Goal: Task Accomplishment & Management: Manage account settings

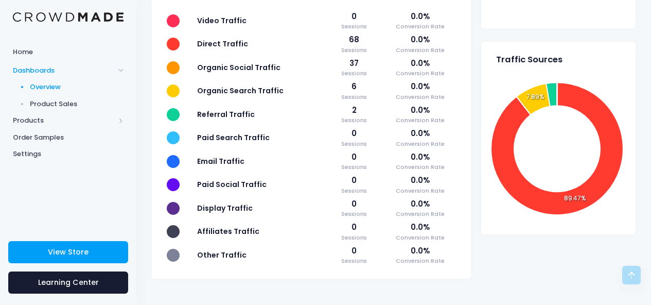
scroll to position [487, 0]
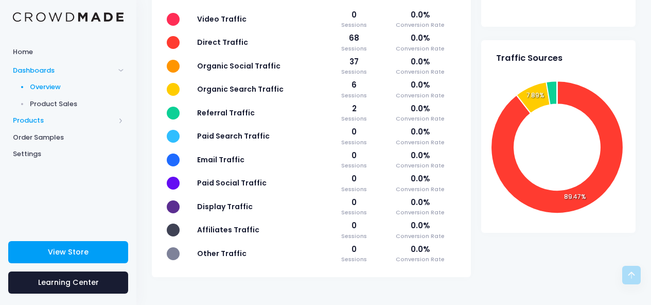
click at [48, 121] on span "Products" at bounding box center [64, 120] width 102 height 10
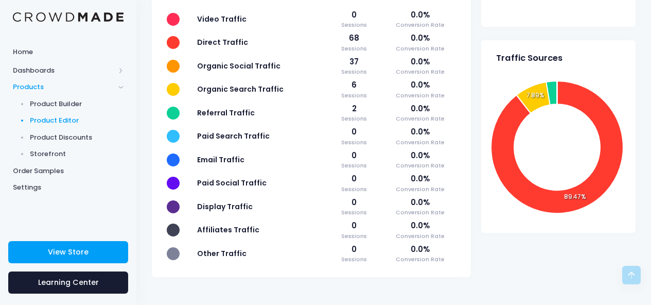
click at [46, 119] on span "Product Editor" at bounding box center [77, 120] width 94 height 10
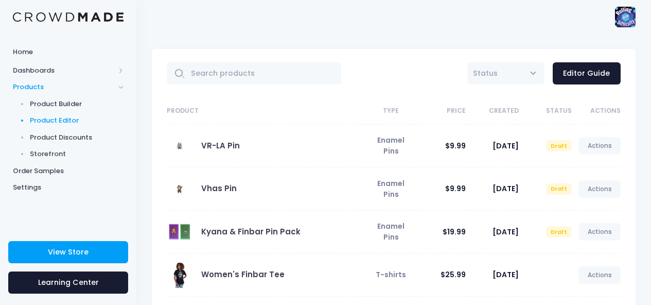
scroll to position [10, 0]
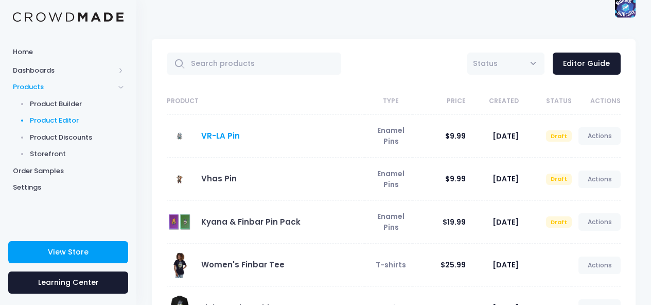
click at [221, 136] on link "VR-LA Pin" at bounding box center [220, 135] width 39 height 11
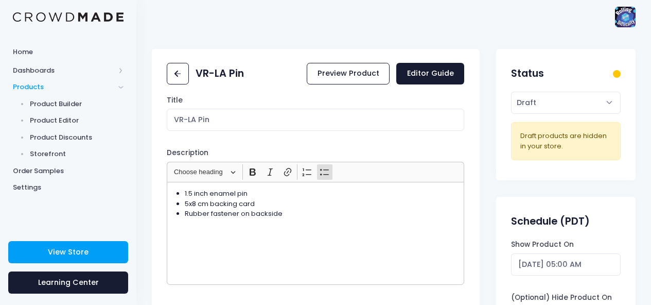
click at [176, 191] on ul "1.5 inch enamel pin 5x8 cm backing card Rubber fastener on backside" at bounding box center [315, 203] width 289 height 30
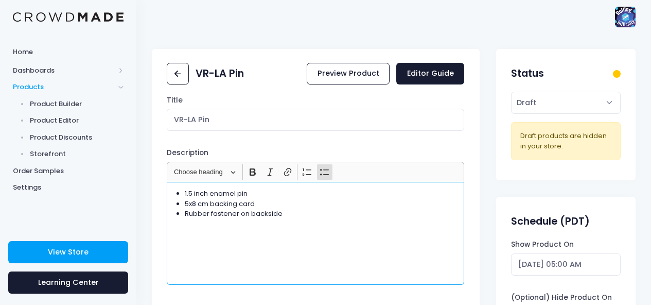
click at [316, 231] on div "1.5 inch enamel pin 5x8 cm backing card Rubber fastener on backside" at bounding box center [316, 233] width 298 height 103
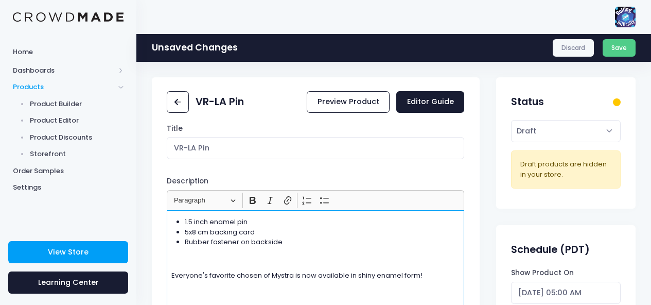
click at [251, 275] on p "Everyone's favorite chosen of Mystra is now available in shiny enamel form!" at bounding box center [315, 275] width 289 height 10
copy p "Everyone's favorite chosen of Mystra is now available in shiny enamel form!"
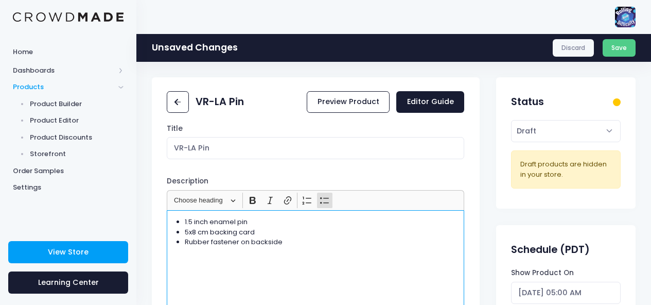
click at [184, 218] on ul "1.5 inch enamel pin 5x8 cm backing card Rubber fastener on backside" at bounding box center [315, 232] width 289 height 30
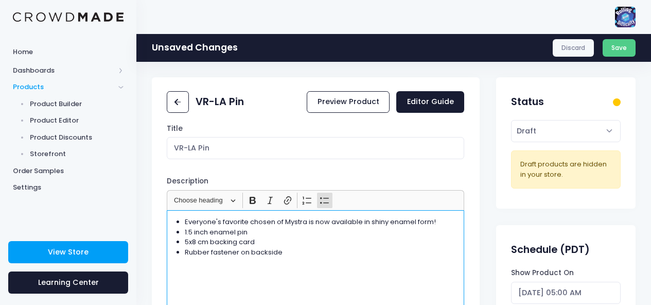
click at [239, 224] on li "Everyone's favorite chosen of Mystra is now available in shiny enamel form!" at bounding box center [322, 222] width 275 height 10
click at [185, 222] on li "Everyone's favorite chosen of Mystra is now available in shiny enamel form!" at bounding box center [322, 222] width 275 height 10
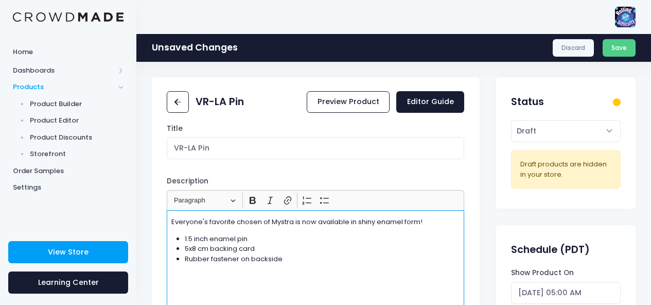
click at [430, 221] on p "Everyone's favorite chosen of Mystra is now available in shiny enamel form!" at bounding box center [315, 222] width 289 height 10
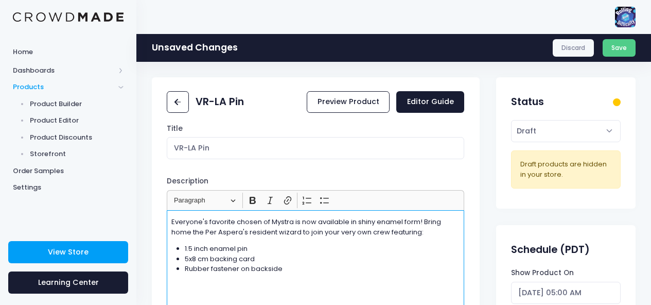
click at [387, 231] on p "Everyone's favorite chosen of Mystra is now available in shiny enamel form! Bri…" at bounding box center [315, 227] width 289 height 20
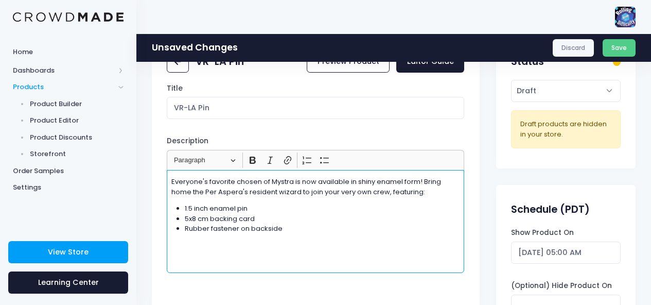
scroll to position [37, 0]
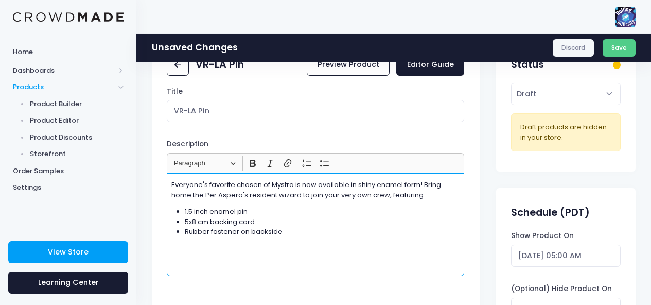
click at [423, 183] on p "Everyone's favorite chosen of Mystra is now available in shiny enamel form! Bri…" at bounding box center [315, 190] width 289 height 20
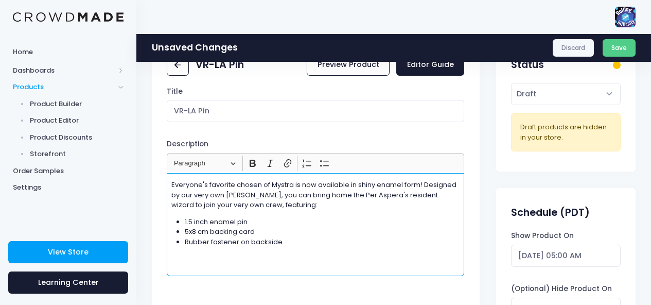
click at [240, 197] on p "Everyone's favorite chosen of Mystra is now available in shiny enamel form! Des…" at bounding box center [315, 195] width 289 height 30
click at [219, 199] on p "Everyone's favorite chosen of Mystra is now available in shiny enamel form! Des…" at bounding box center [315, 195] width 289 height 30
click at [281, 205] on p "Everyone's favorite chosen of Mystra is now available in shiny enamel form! Des…" at bounding box center [315, 195] width 289 height 30
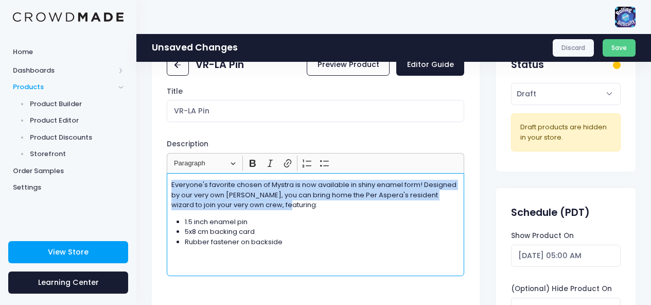
drag, startPoint x: 285, startPoint y: 205, endPoint x: 154, endPoint y: 181, distance: 132.9
click at [154, 181] on div "Title VR-LA Pin Description <ul> <li>1.5 inch enamel pin</li> <li>5x8 cm backin…" at bounding box center [316, 196] width 328 height 220
copy p "Everyone's favorite chosen of Mystra is now available in shiny enamel form! Des…"
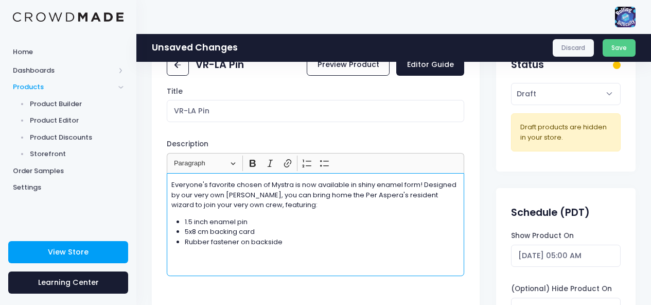
click at [296, 202] on p "Everyone's favorite chosen of Mystra is now available in shiny enamel form! Des…" at bounding box center [315, 195] width 289 height 30
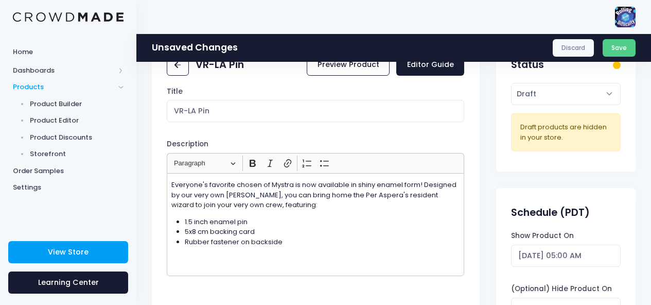
click at [476, 177] on div "Title VR-LA Pin Description <ul> <li>1.5 inch enamel pin</li> <li>5x8 cm backin…" at bounding box center [316, 196] width 328 height 220
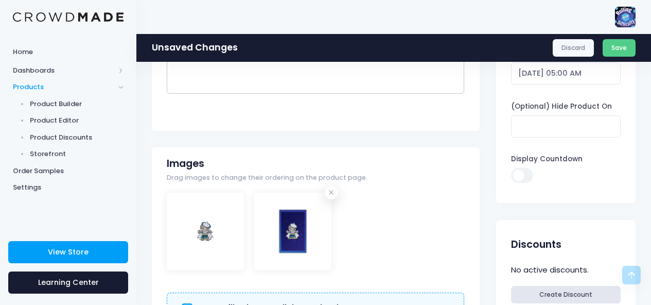
scroll to position [0, 0]
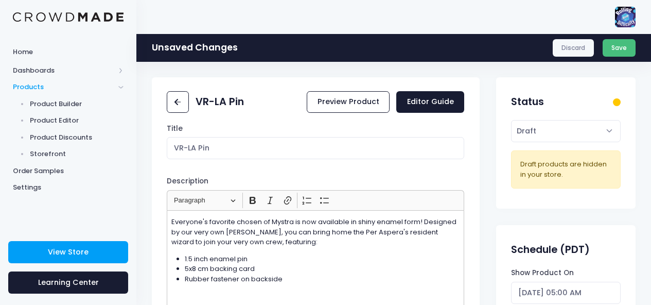
click at [616, 48] on button "Save" at bounding box center [619, 48] width 33 height 18
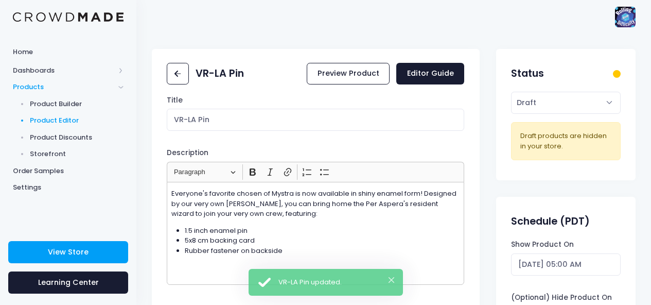
click at [60, 123] on span "Product Editor" at bounding box center [77, 120] width 94 height 10
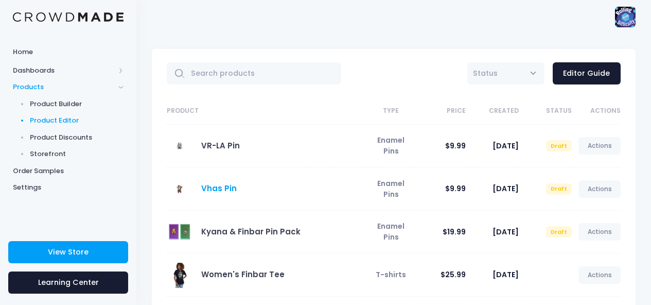
click at [217, 188] on link "Vhas Pin" at bounding box center [219, 188] width 36 height 11
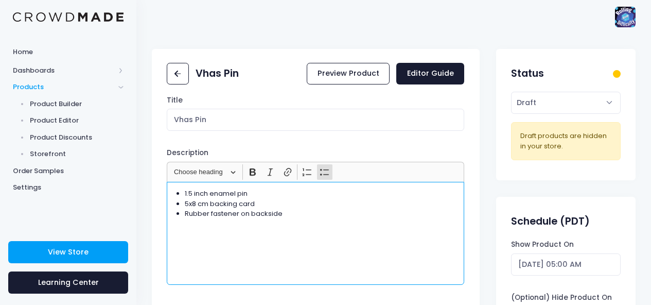
click at [184, 190] on ul "1.5 inch enamel pin 5x8 cm backing card Rubber fastener on backside" at bounding box center [315, 203] width 289 height 30
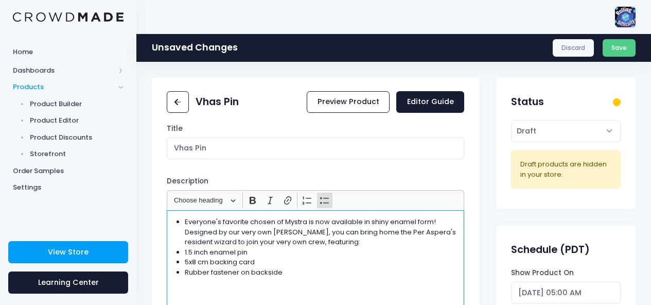
click at [184, 219] on ul "Everyone's favorite chosen of Mystra is now available in shiny enamel form! Des…" at bounding box center [315, 247] width 289 height 60
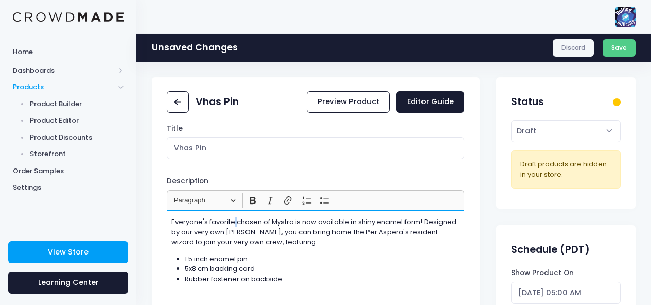
click at [234, 225] on p "Everyone's favorite chosen of Mystra is now available in shiny enamel form! Des…" at bounding box center [315, 232] width 289 height 30
click at [309, 230] on p "Everyone's favorite chosen of Mystra is now available in shiny enamel form! Des…" at bounding box center [315, 232] width 289 height 30
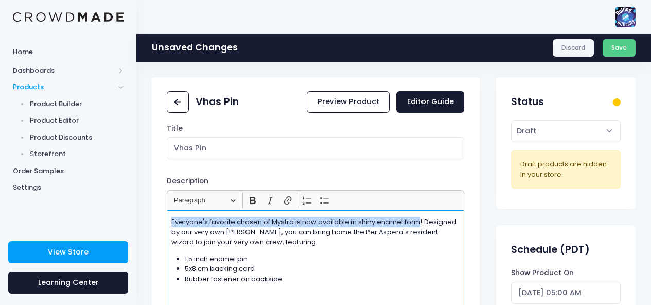
drag, startPoint x: 419, startPoint y: 222, endPoint x: 163, endPoint y: 220, distance: 255.8
click at [163, 220] on div "Title Vhas Pin Description <ul> <li>1.5 inch enamel pin</li> <li>5x8 cm backing…" at bounding box center [316, 234] width 328 height 220
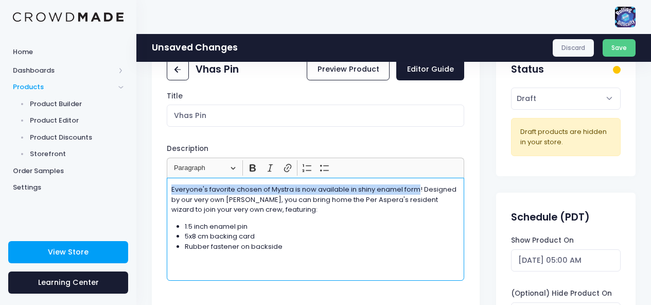
scroll to position [31, 0]
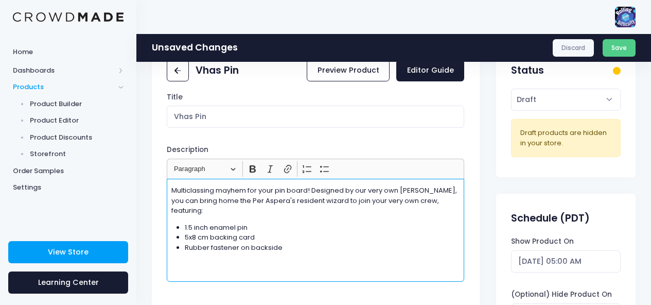
drag, startPoint x: 211, startPoint y: 200, endPoint x: 363, endPoint y: 203, distance: 152.4
click at [363, 203] on p "Multiclassing mayhem for your pin board! Designed by our very own Wally, you ca…" at bounding box center [315, 200] width 289 height 30
click at [342, 201] on p "Multiclassing mayhem for your pin board! Designed by our very own Wally, you ca…" at bounding box center [315, 200] width 289 height 30
click at [221, 200] on p "Multiclassing mayhem for your pin board! Designed by our very own Wally, you ca…" at bounding box center [315, 200] width 289 height 30
click at [212, 200] on p "Multiclassing mayhem for your pin board! Designed by our very own Wally, you ca…" at bounding box center [315, 200] width 289 height 30
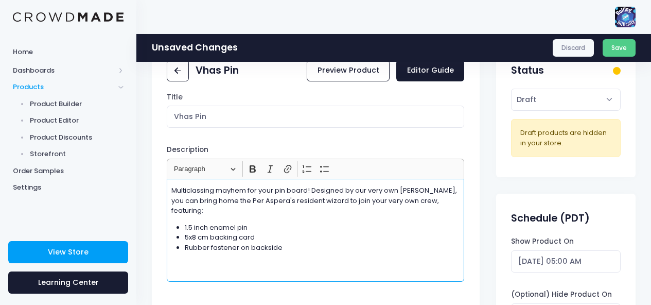
click at [224, 195] on p "Multiclassing mayhem for your pin board! Designed by our very own Wally, you ca…" at bounding box center [315, 200] width 289 height 30
click at [249, 190] on p "Multiclassing mayhem for your pin board! Designed by our very own Wally, you ca…" at bounding box center [315, 200] width 289 height 30
click at [288, 204] on p "Multiclassing mayhem for your pin board! Designed by our very own Wally, you ca…" at bounding box center [315, 200] width 289 height 30
click at [227, 199] on p "Multiclassing mayhem for your pin board! Designed by our very own Wally, you ca…" at bounding box center [315, 200] width 289 height 30
click at [267, 200] on p "Multiclassing mayhem for your pin board! Designed by our very own Wally, you ca…" at bounding box center [315, 200] width 289 height 30
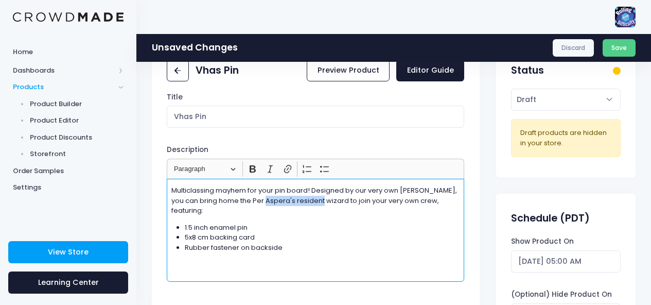
drag, startPoint x: 266, startPoint y: 200, endPoint x: 319, endPoint y: 205, distance: 53.2
click at [319, 205] on p "Multiclassing mayhem for your pin board! Designed by our very own Wally, you ca…" at bounding box center [315, 200] width 289 height 30
click at [278, 198] on p "Multiclassing mayhem for your pin board! Designed by our very own Wally, you ca…" at bounding box center [315, 200] width 289 height 30
click at [240, 203] on p "Multiclassing mayhem for your pin board! Designed by our very own Wally, you ca…" at bounding box center [315, 200] width 289 height 30
click at [214, 200] on p "Multiclassing mayhem for your pin board! Designed by our very own Wally, you ca…" at bounding box center [315, 200] width 289 height 30
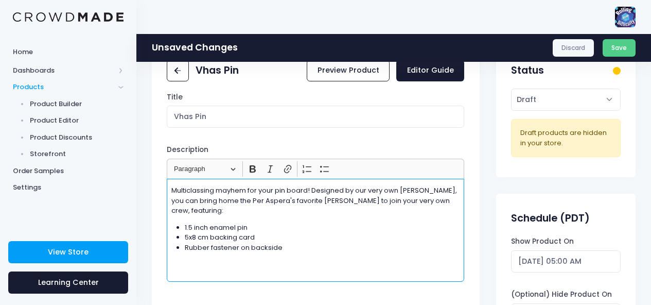
click at [250, 191] on p "Multiclassing mayhem for your pin board! Designed by our very own Wally, you ca…" at bounding box center [315, 200] width 289 height 30
click at [190, 190] on p "Multiclassing mayhem for your pin board! Designed by our very own Wally, you ca…" at bounding box center [315, 200] width 289 height 30
click at [245, 190] on p "Multi-classing mayhem for your pin board! Designed by our very own Wally, you c…" at bounding box center [315, 200] width 289 height 30
click at [322, 187] on p "Multi-classing mayhem for your pin board! Designed by our very own Wally, you c…" at bounding box center [315, 200] width 289 height 30
click at [311, 189] on p "Multi-classing mayhem for your pin board! Designed by our very own Wally, you c…" at bounding box center [315, 200] width 289 height 30
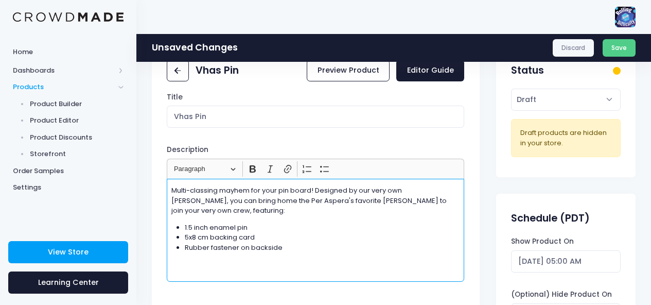
click at [339, 189] on p "Multi-classing mayhem for your pin board! Designed by our very own Wally, you c…" at bounding box center [315, 200] width 289 height 30
click at [354, 196] on p "Multi-classing mayhem for your pin board! Designed by our very own Wally, you c…" at bounding box center [315, 200] width 289 height 30
click at [620, 43] on button "Save" at bounding box center [619, 48] width 33 height 18
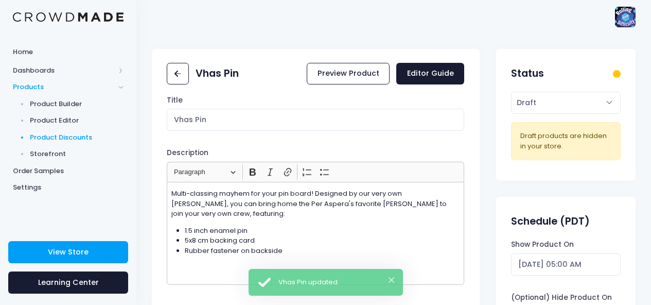
click at [65, 134] on span "Product Discounts" at bounding box center [77, 137] width 94 height 10
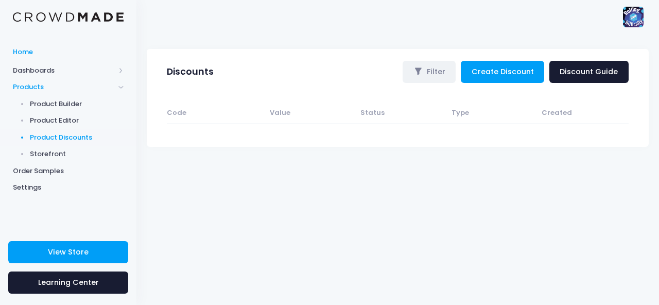
click at [59, 51] on span "Home" at bounding box center [68, 52] width 111 height 10
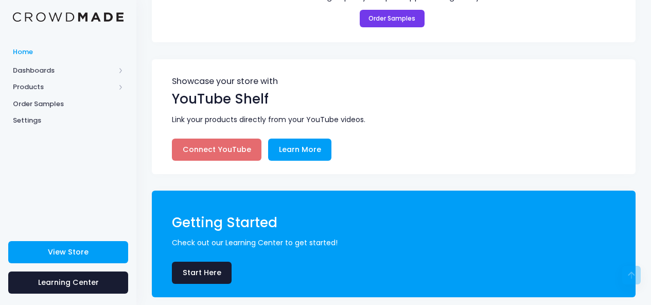
scroll to position [1040, 0]
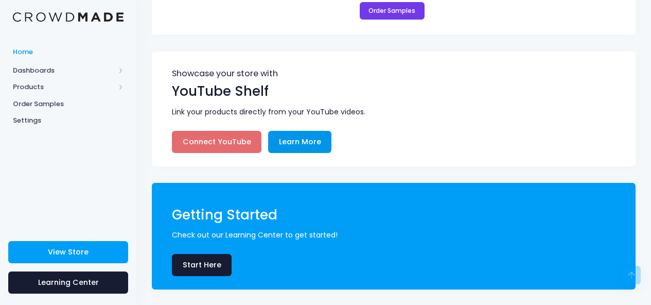
click at [294, 147] on link "Learn More" at bounding box center [299, 142] width 63 height 22
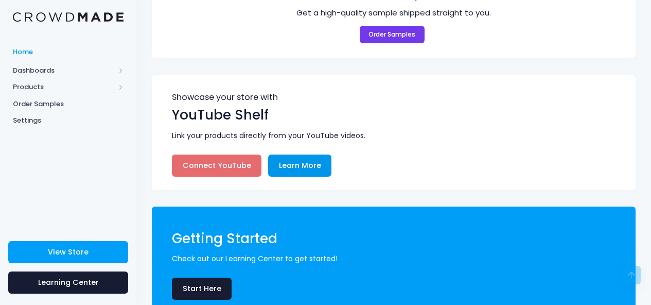
scroll to position [1012, 0]
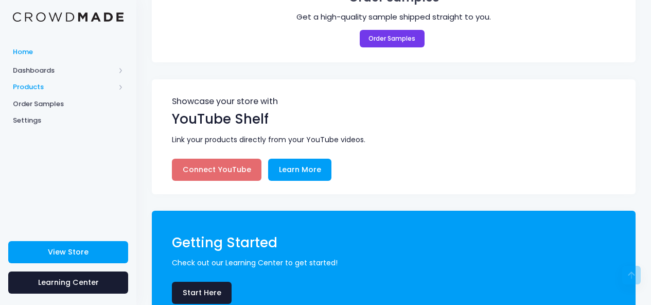
click at [104, 89] on span "Products" at bounding box center [64, 87] width 102 height 10
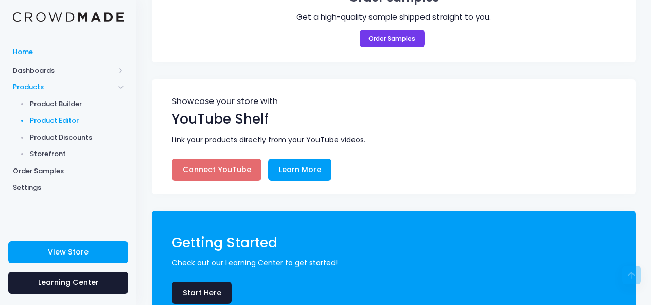
click at [69, 118] on span "Product Editor" at bounding box center [77, 120] width 94 height 10
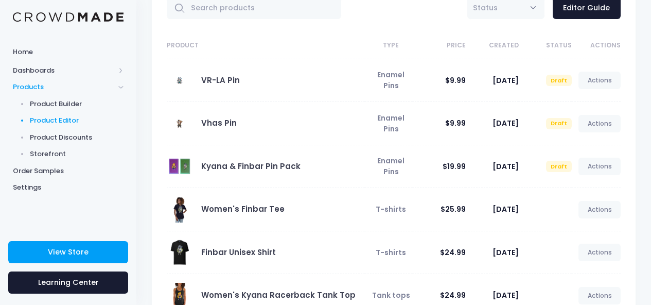
scroll to position [67, 0]
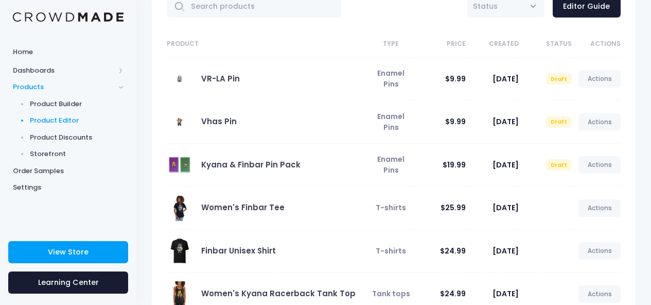
click at [330, 24] on div "All Active Draft Status Editor Guide" at bounding box center [394, 6] width 484 height 49
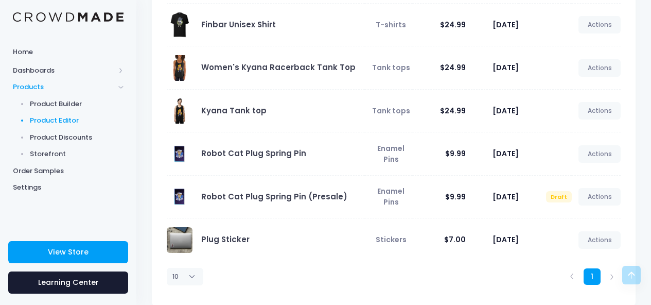
scroll to position [309, 0]
